Goal: Information Seeking & Learning: Learn about a topic

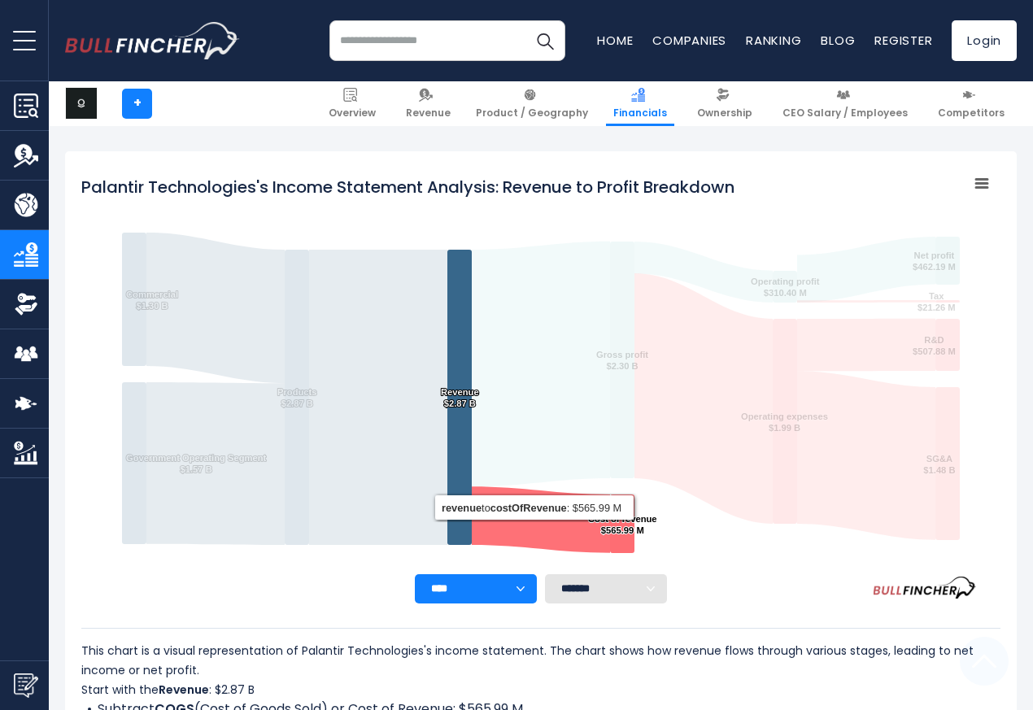
scroll to position [880, 0]
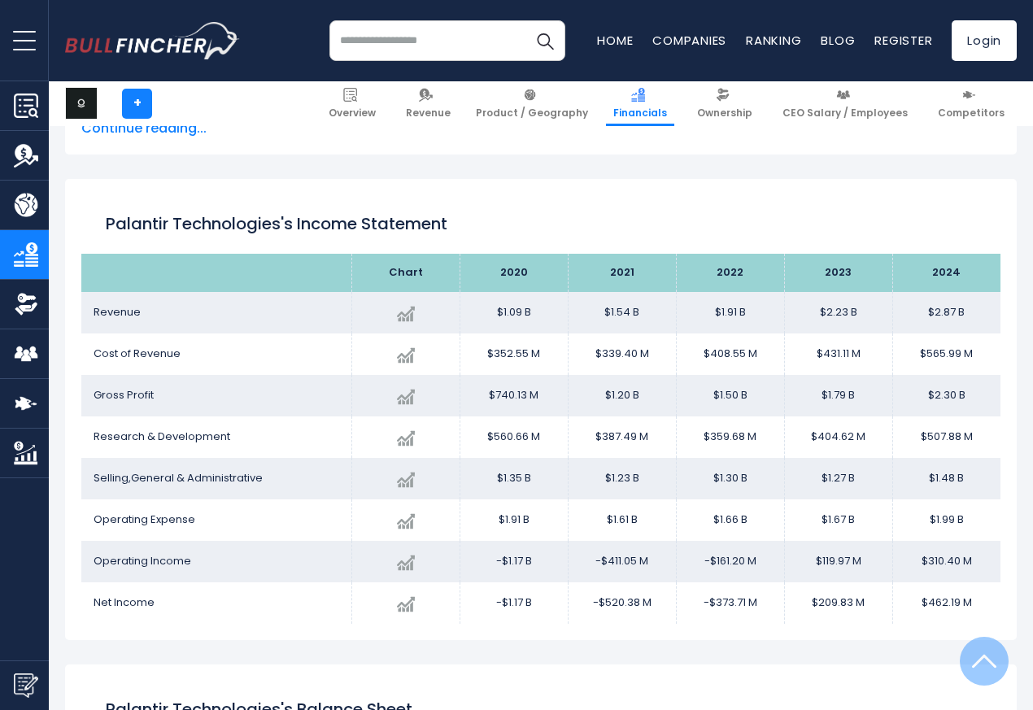
scroll to position [880, 0]
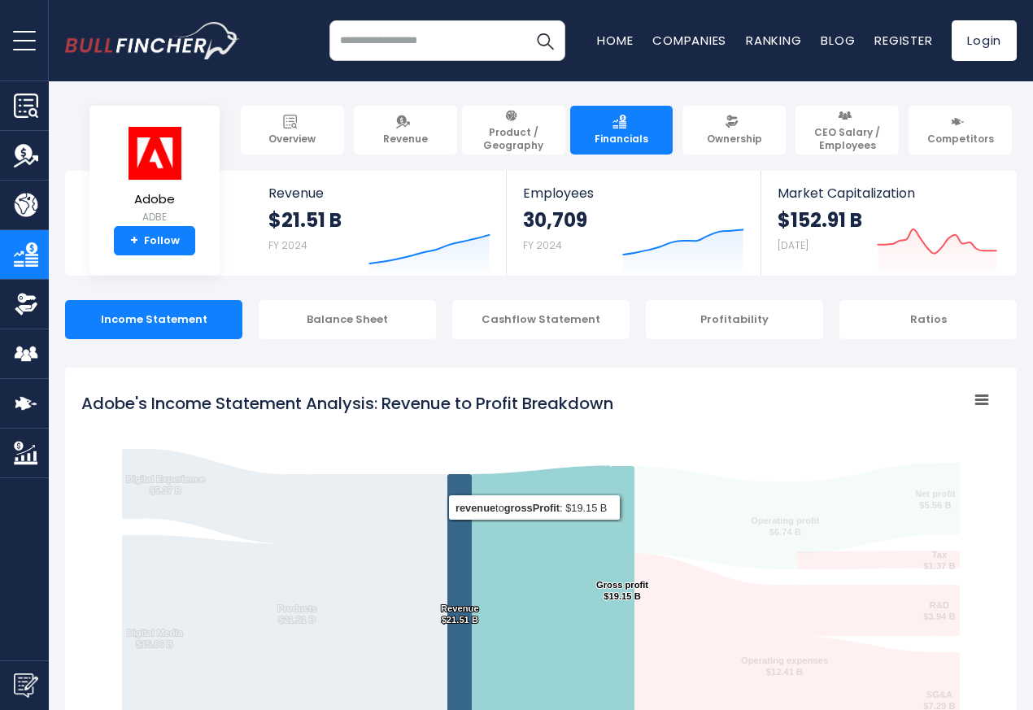
scroll to position [880, 0]
